Goal: Task Accomplishment & Management: Manage account settings

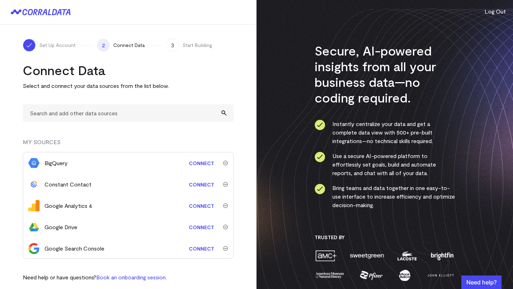
click at [496, 12] on button "Log Out" at bounding box center [495, 11] width 21 height 9
